Goal: Navigation & Orientation: Find specific page/section

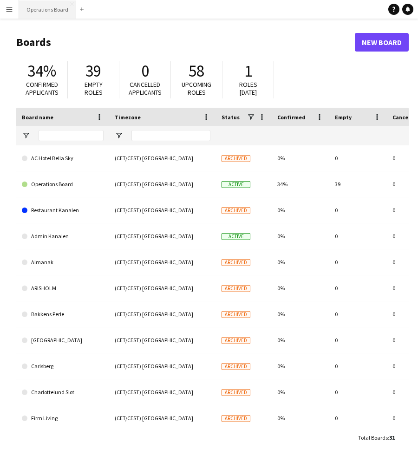
click at [44, 9] on button "Operations Board Close" at bounding box center [47, 9] width 57 height 18
